Goal: Download file/media

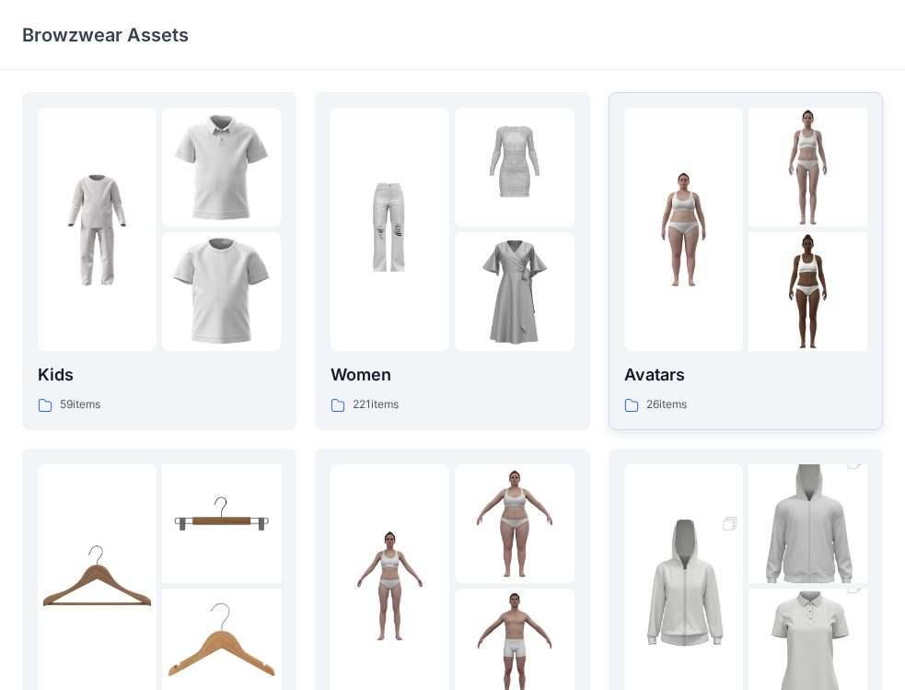
click at [729, 203] on img at bounding box center [684, 229] width 119 height 119
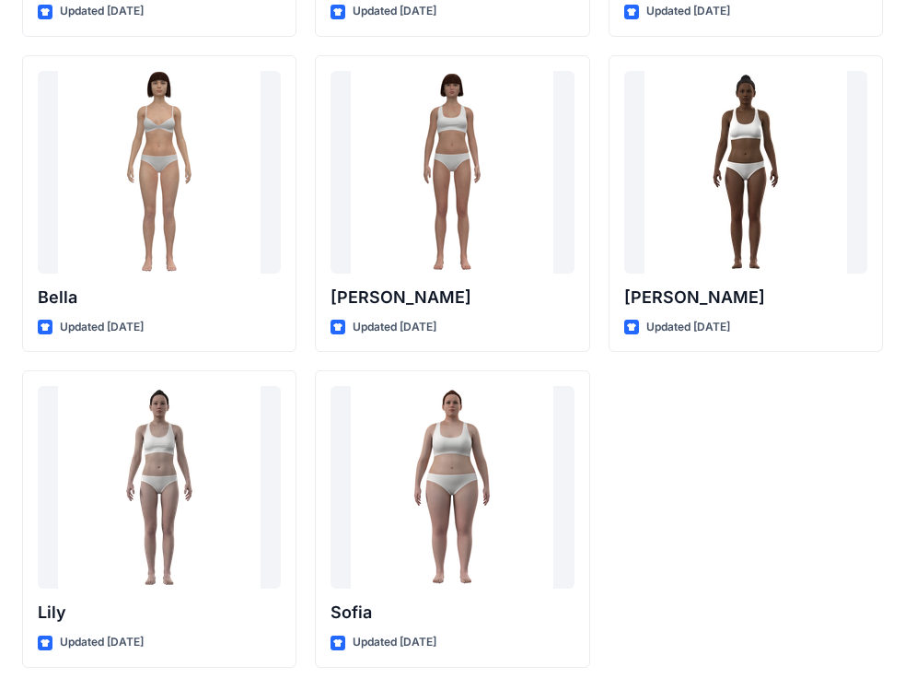
scroll to position [1969, 0]
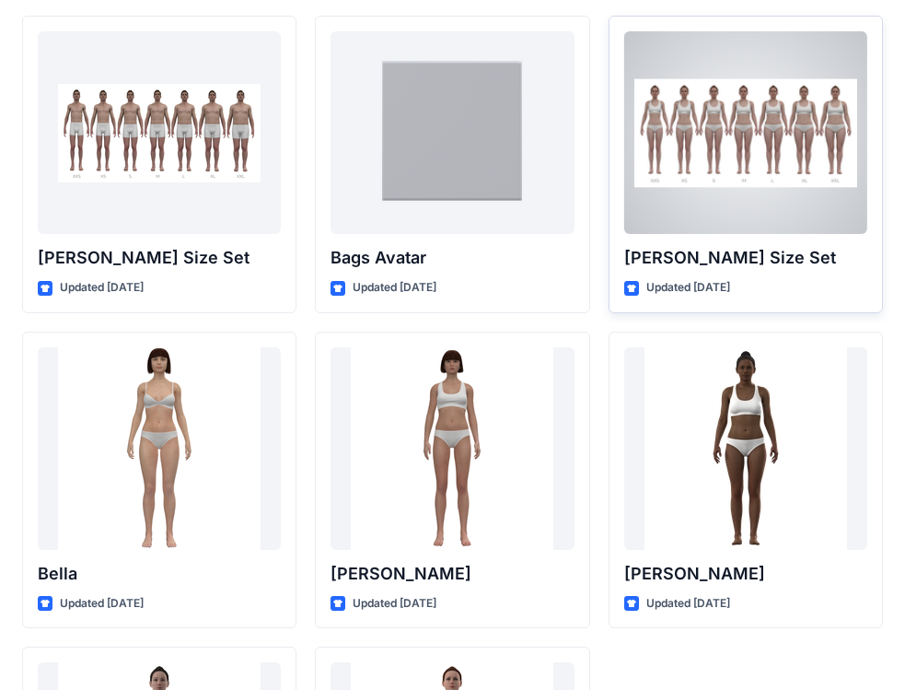
click at [742, 131] on div at bounding box center [746, 132] width 243 height 203
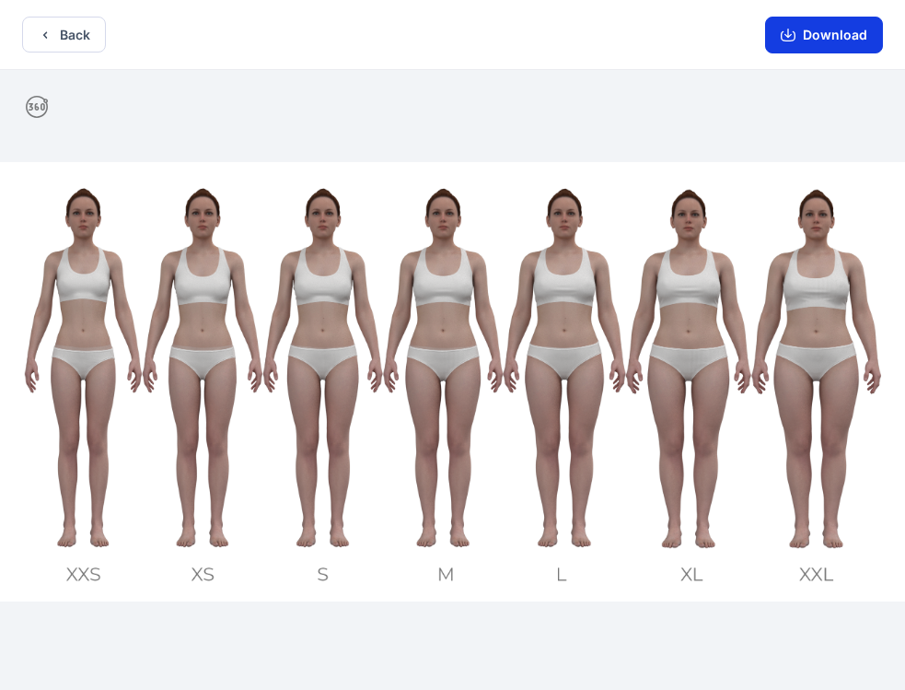
click at [820, 46] on button "Download" at bounding box center [824, 35] width 118 height 37
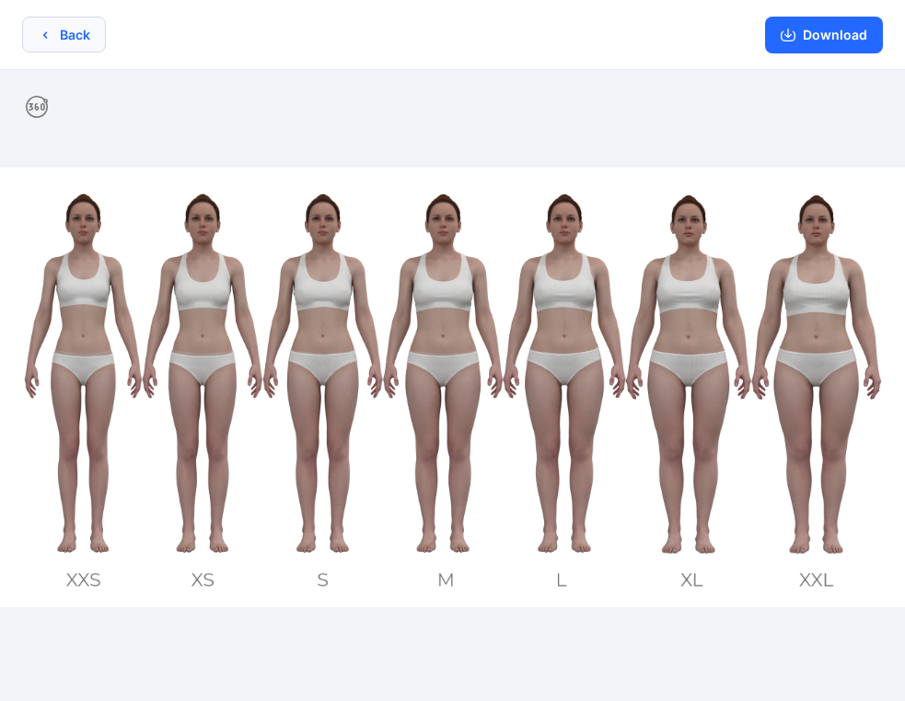
click at [72, 29] on button "Back" at bounding box center [64, 35] width 84 height 36
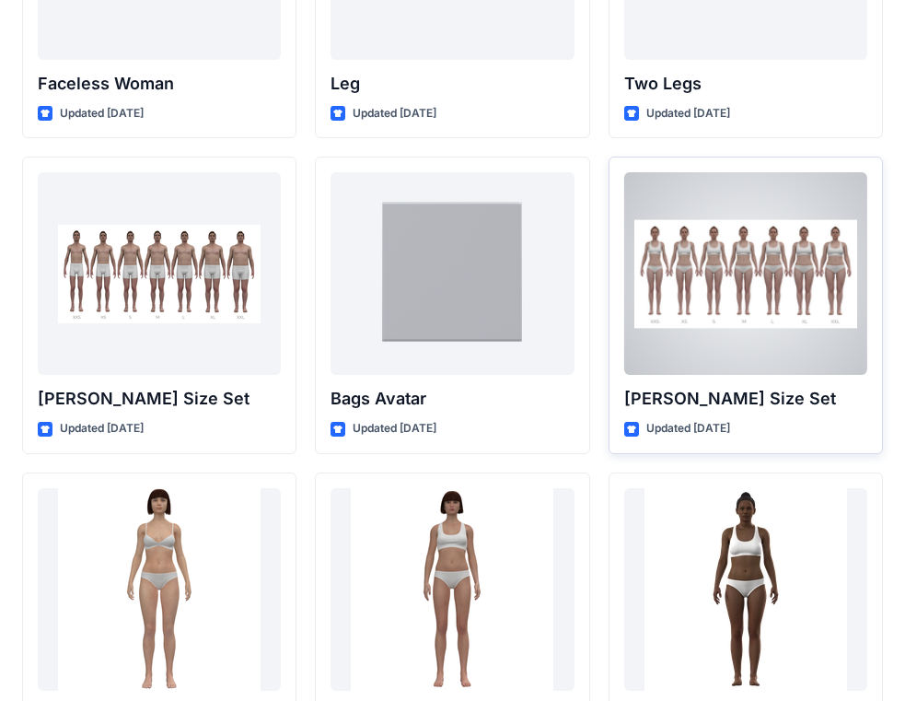
scroll to position [1985, 0]
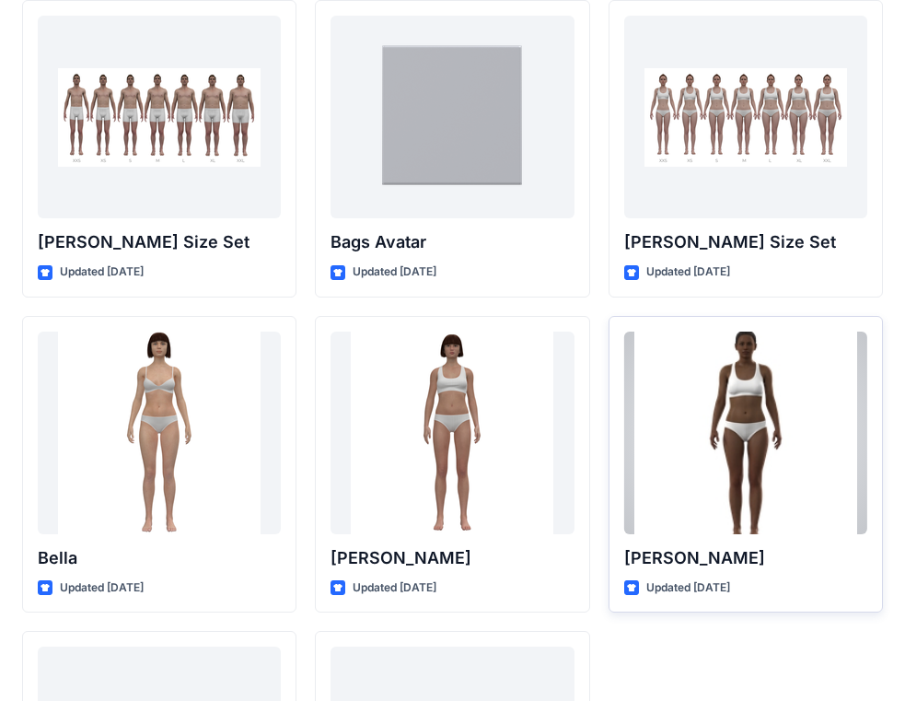
click at [752, 413] on div at bounding box center [746, 433] width 243 height 203
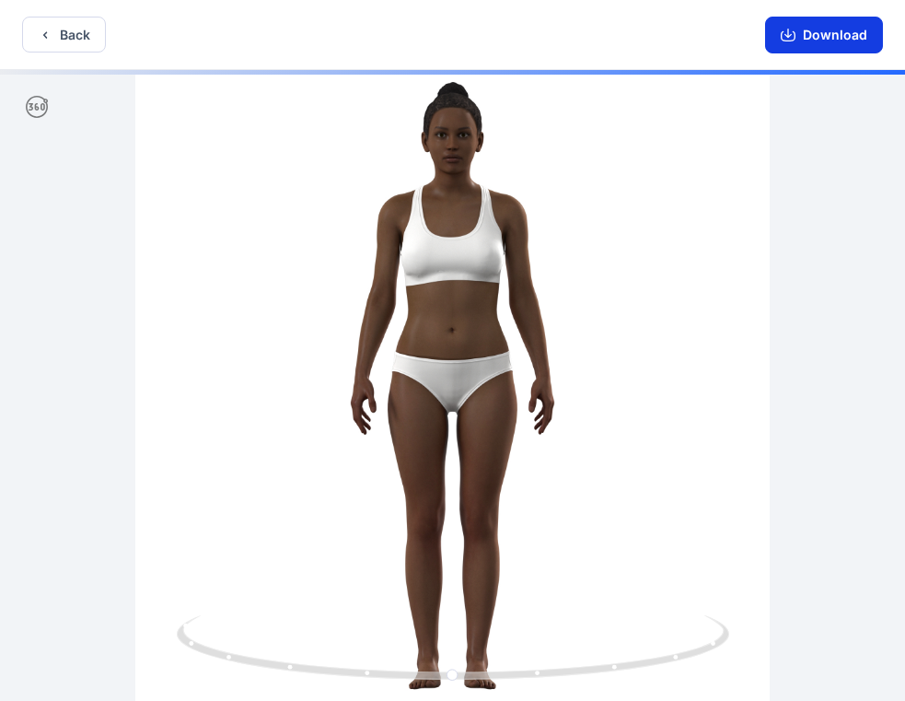
click at [854, 37] on button "Download" at bounding box center [824, 35] width 118 height 37
